Goal: Task Accomplishment & Management: Use online tool/utility

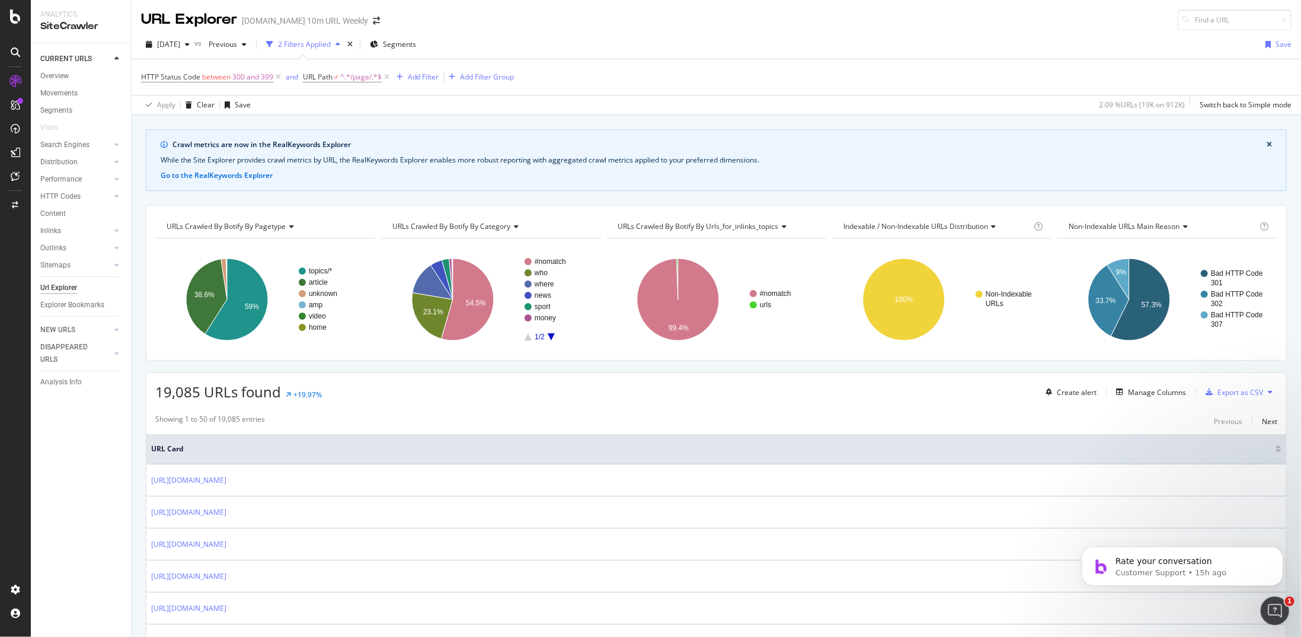
scroll to position [119, 0]
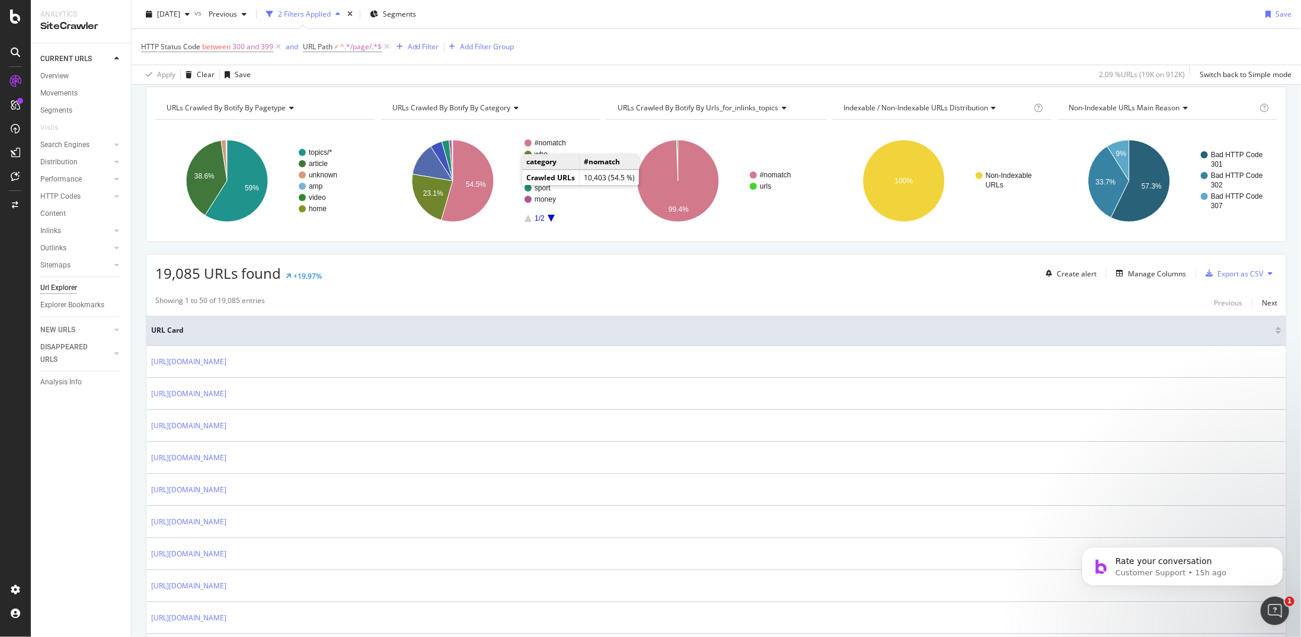
click at [6, 10] on div at bounding box center [15, 16] width 28 height 14
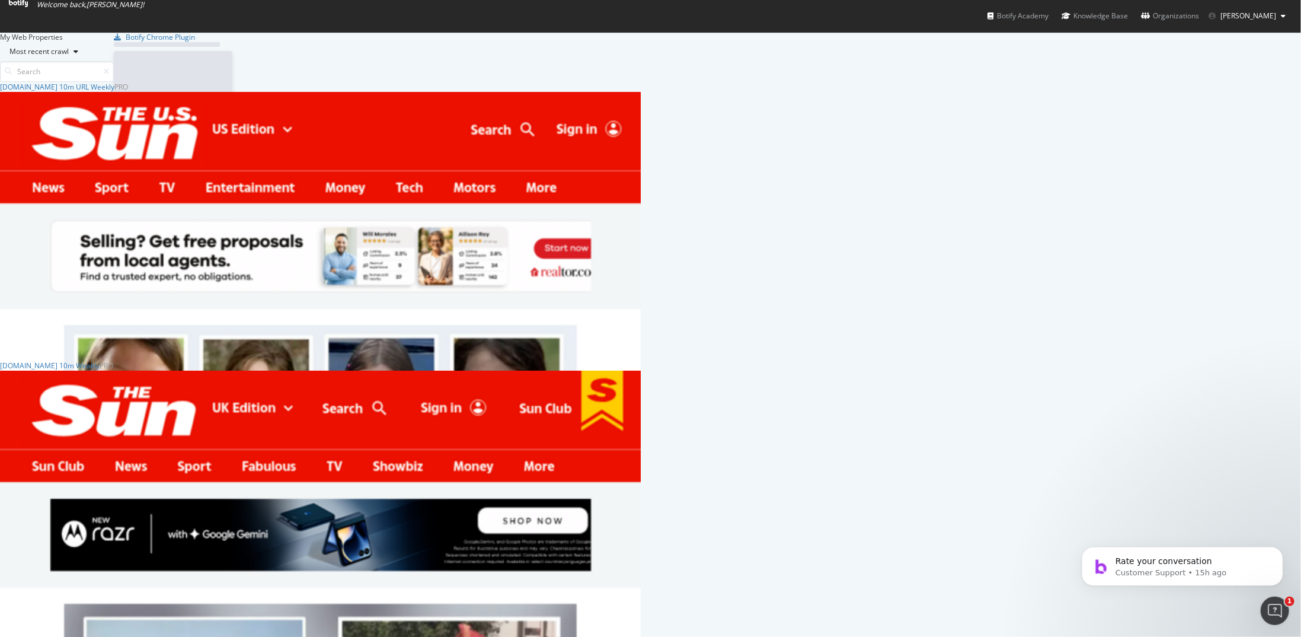
scroll to position [628, 1283]
click at [100, 370] on div "[DOMAIN_NAME] 10m Weekly" at bounding box center [50, 365] width 100 height 10
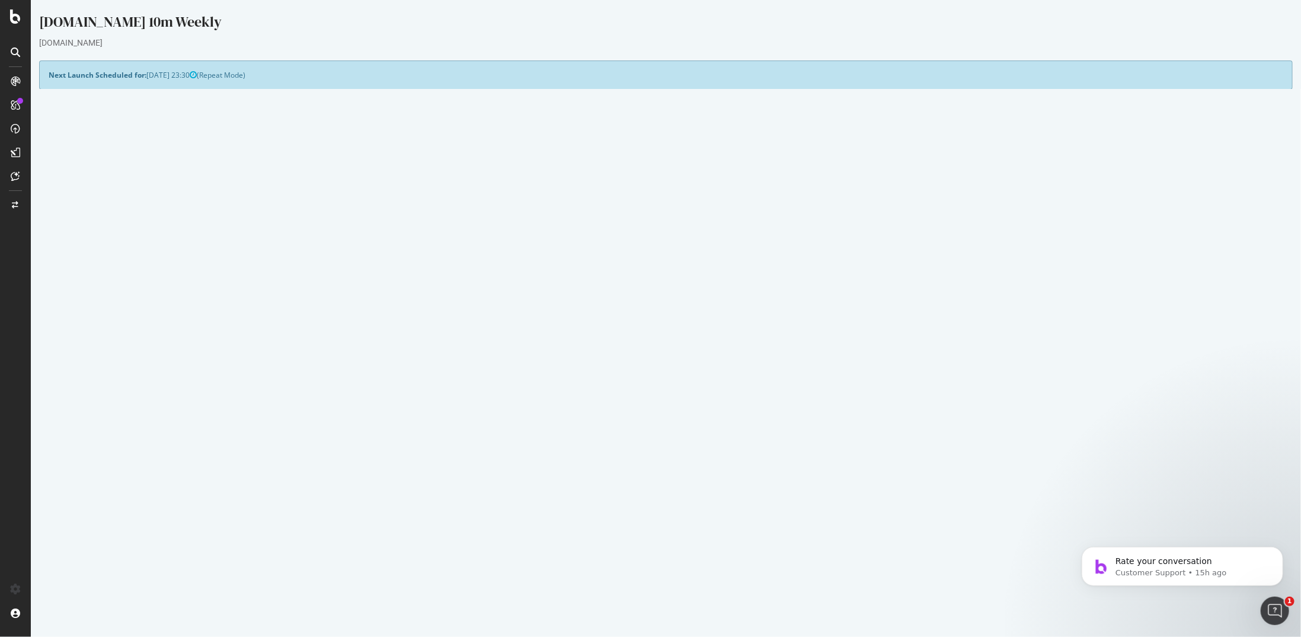
click at [643, 330] on button "Yes! Start Now" at bounding box center [651, 330] width 74 height 19
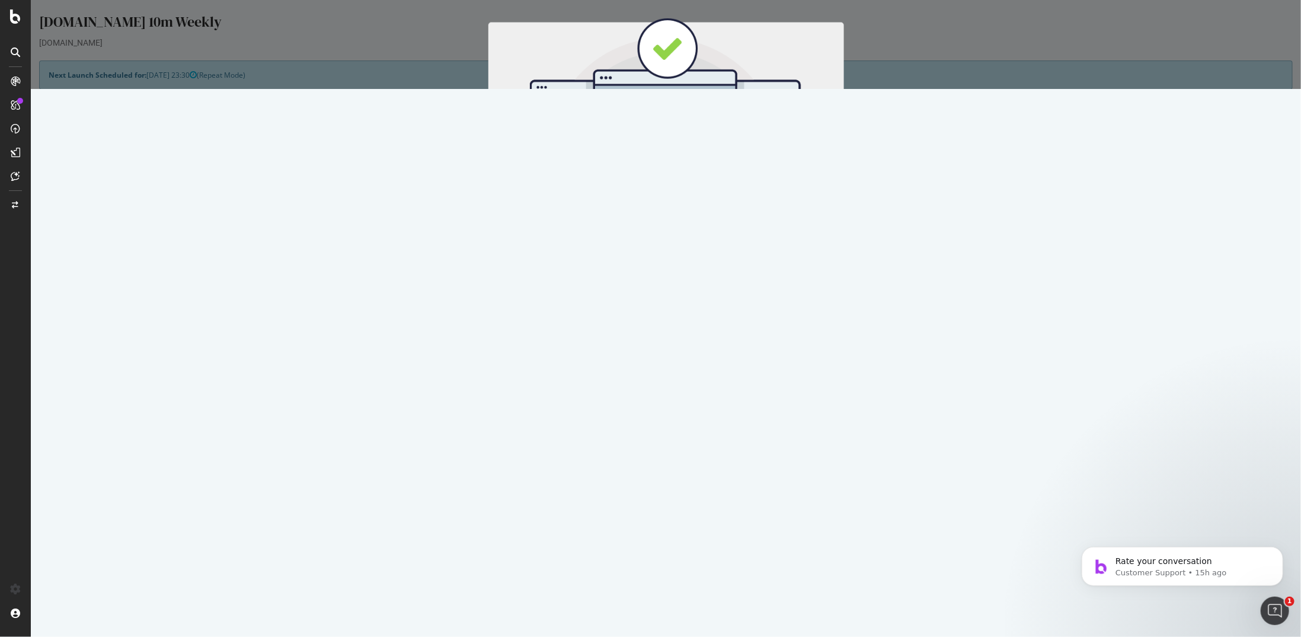
click at [682, 197] on button "Start Now" at bounding box center [687, 197] width 52 height 20
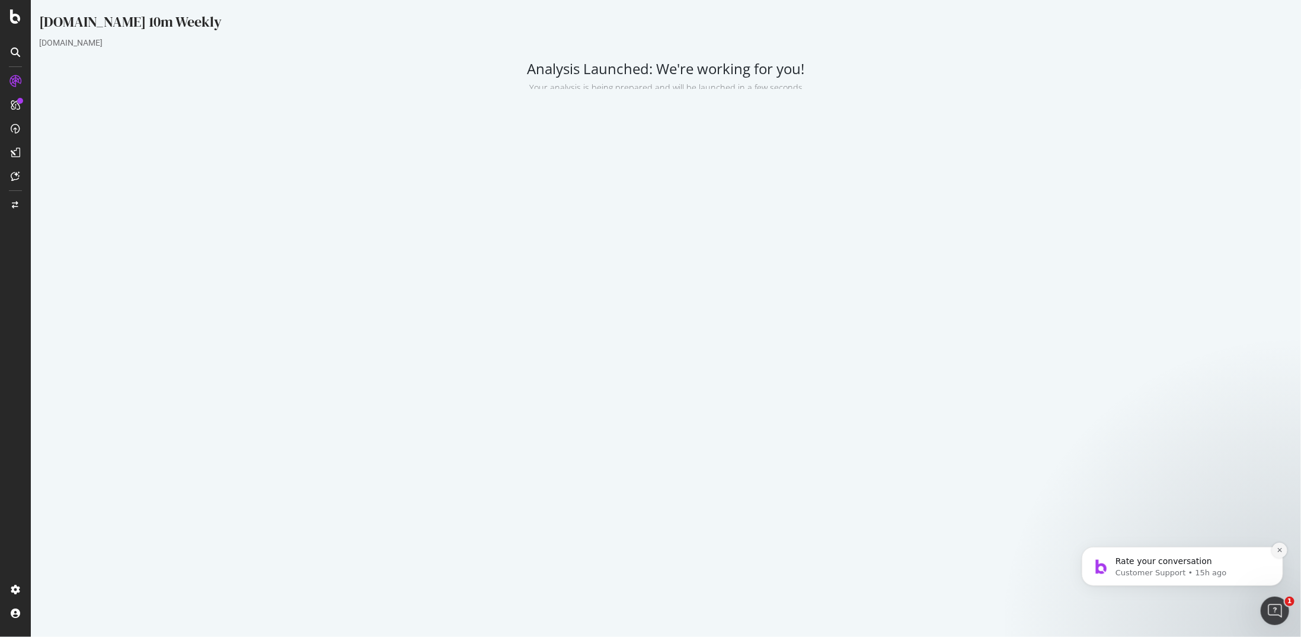
click at [1277, 552] on icon "Dismiss notification" at bounding box center [1279, 549] width 7 height 7
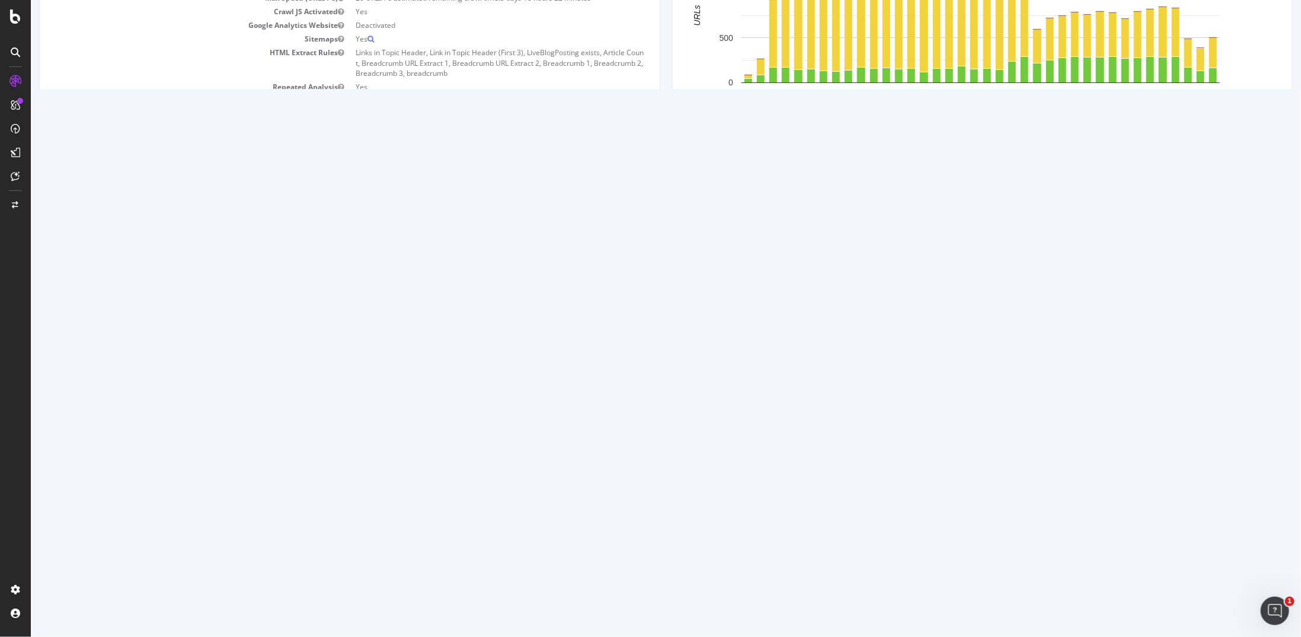
scroll to position [237, 0]
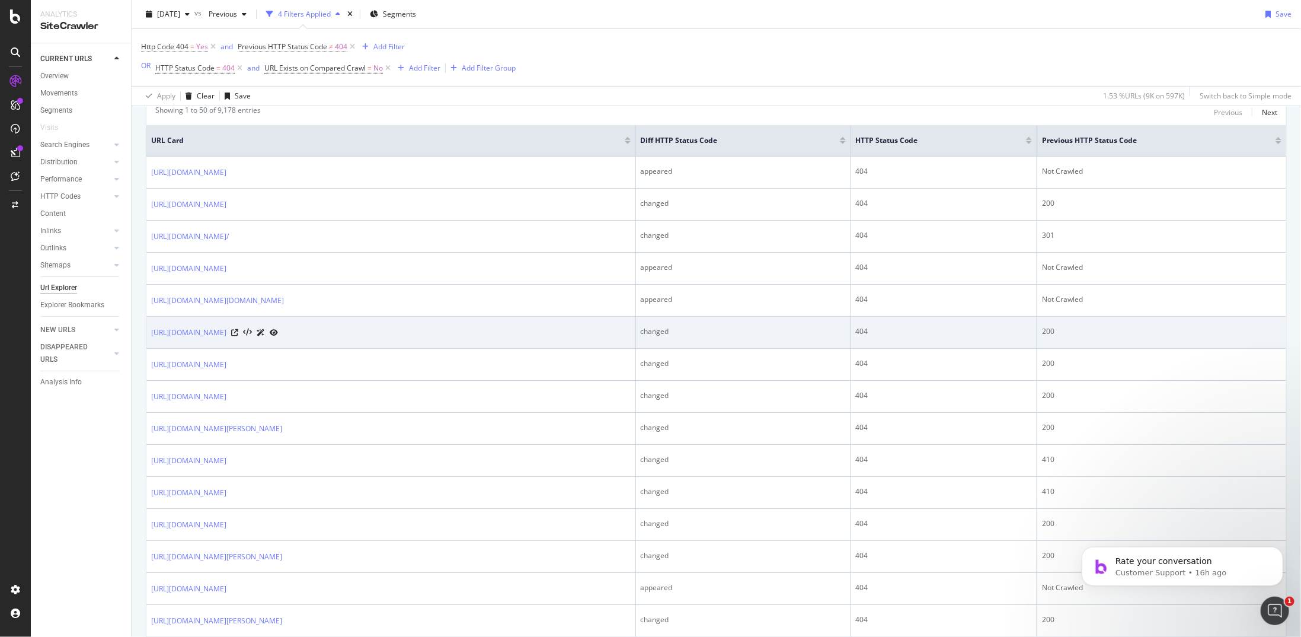
scroll to position [415, 0]
